Goal: Navigation & Orientation: Find specific page/section

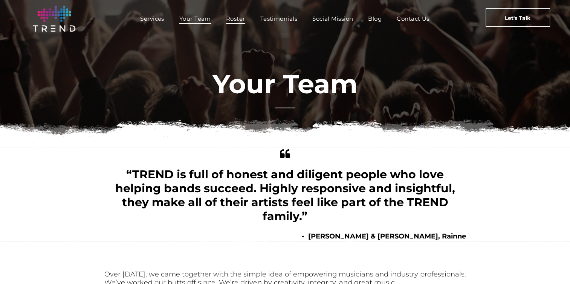
click at [235, 18] on span "Roster" at bounding box center [235, 18] width 19 height 11
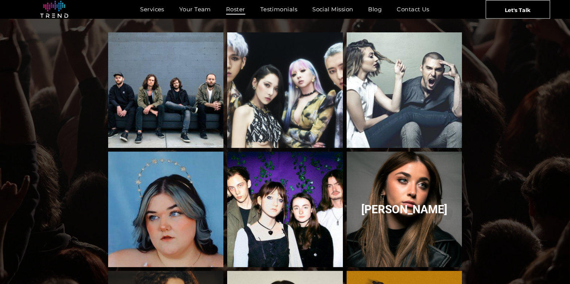
scroll to position [5, 0]
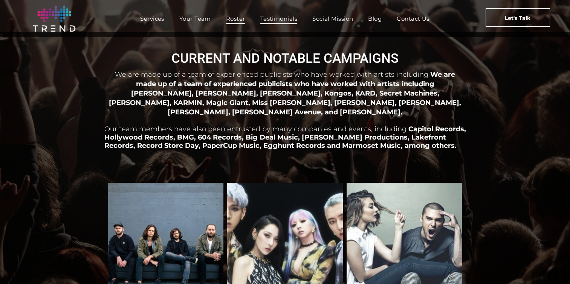
click at [277, 15] on span "Testimonials" at bounding box center [278, 18] width 37 height 11
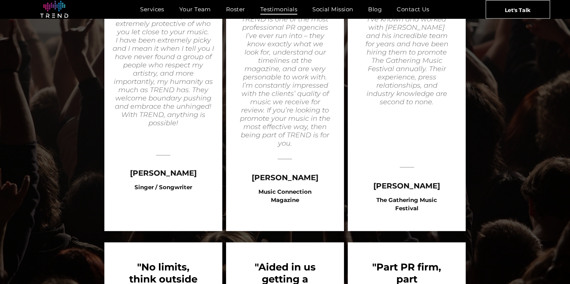
scroll to position [515, 0]
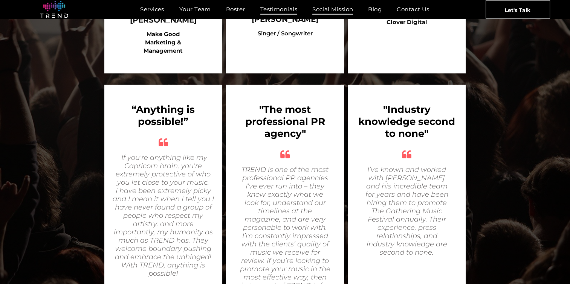
click at [337, 8] on span "Social Mission" at bounding box center [332, 9] width 41 height 11
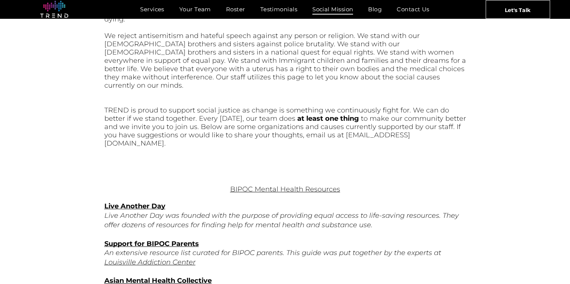
scroll to position [113, 0]
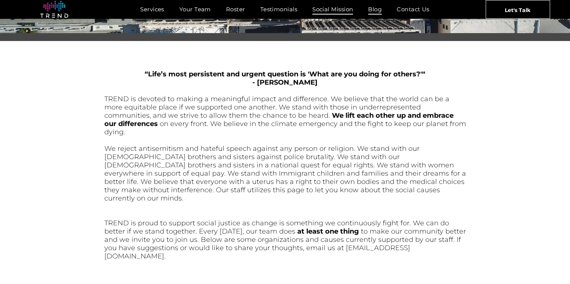
click at [381, 9] on span "Blog" at bounding box center [375, 9] width 14 height 11
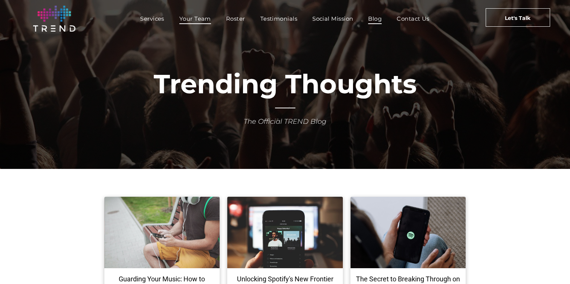
click at [191, 20] on span "Your Team" at bounding box center [195, 18] width 32 height 11
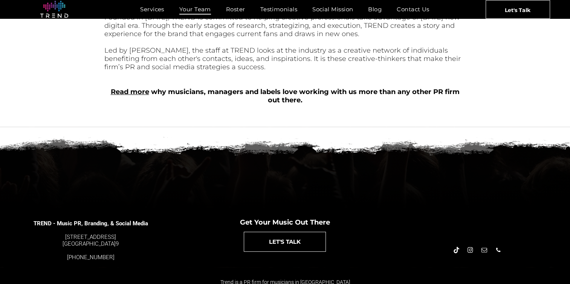
scroll to position [322, 0]
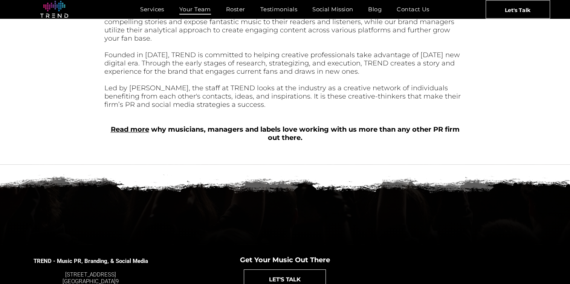
click at [128, 125] on link "Read more" at bounding box center [130, 129] width 38 height 8
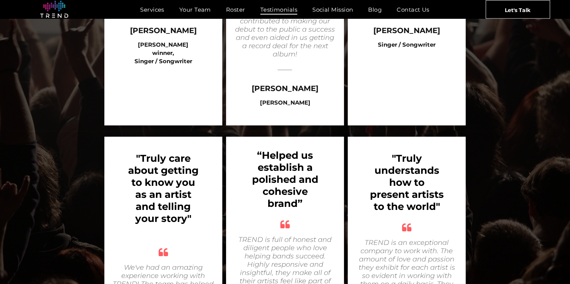
scroll to position [1042, 0]
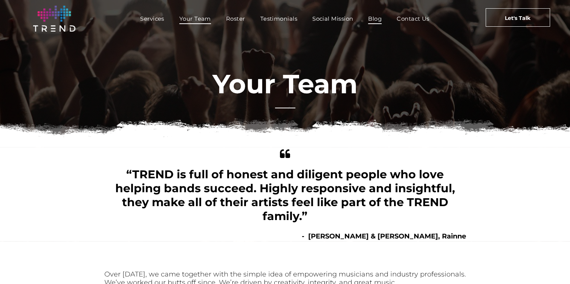
click at [377, 18] on span "Blog" at bounding box center [375, 18] width 14 height 11
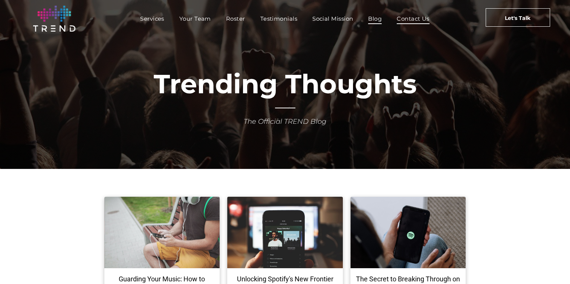
click at [412, 18] on span "Contact Us" at bounding box center [413, 18] width 33 height 11
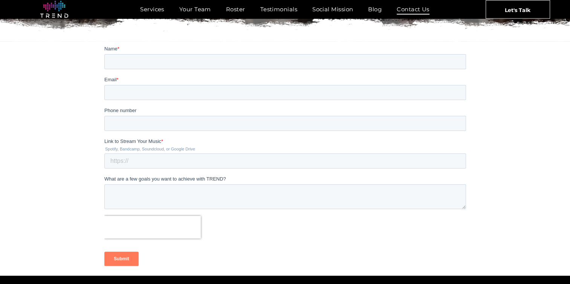
scroll to position [50, 0]
